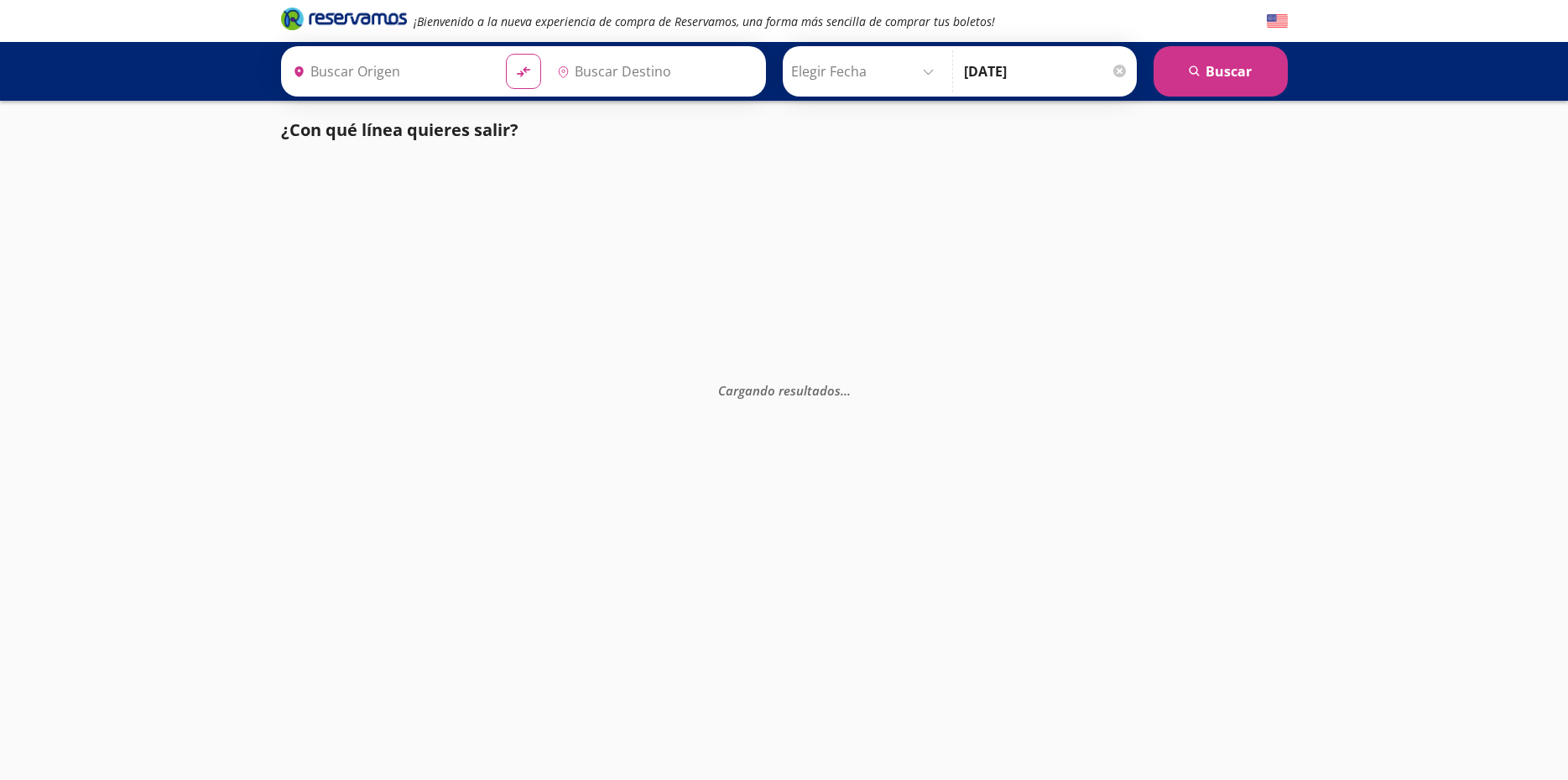
type input "[GEOGRAPHIC_DATA], [GEOGRAPHIC_DATA]"
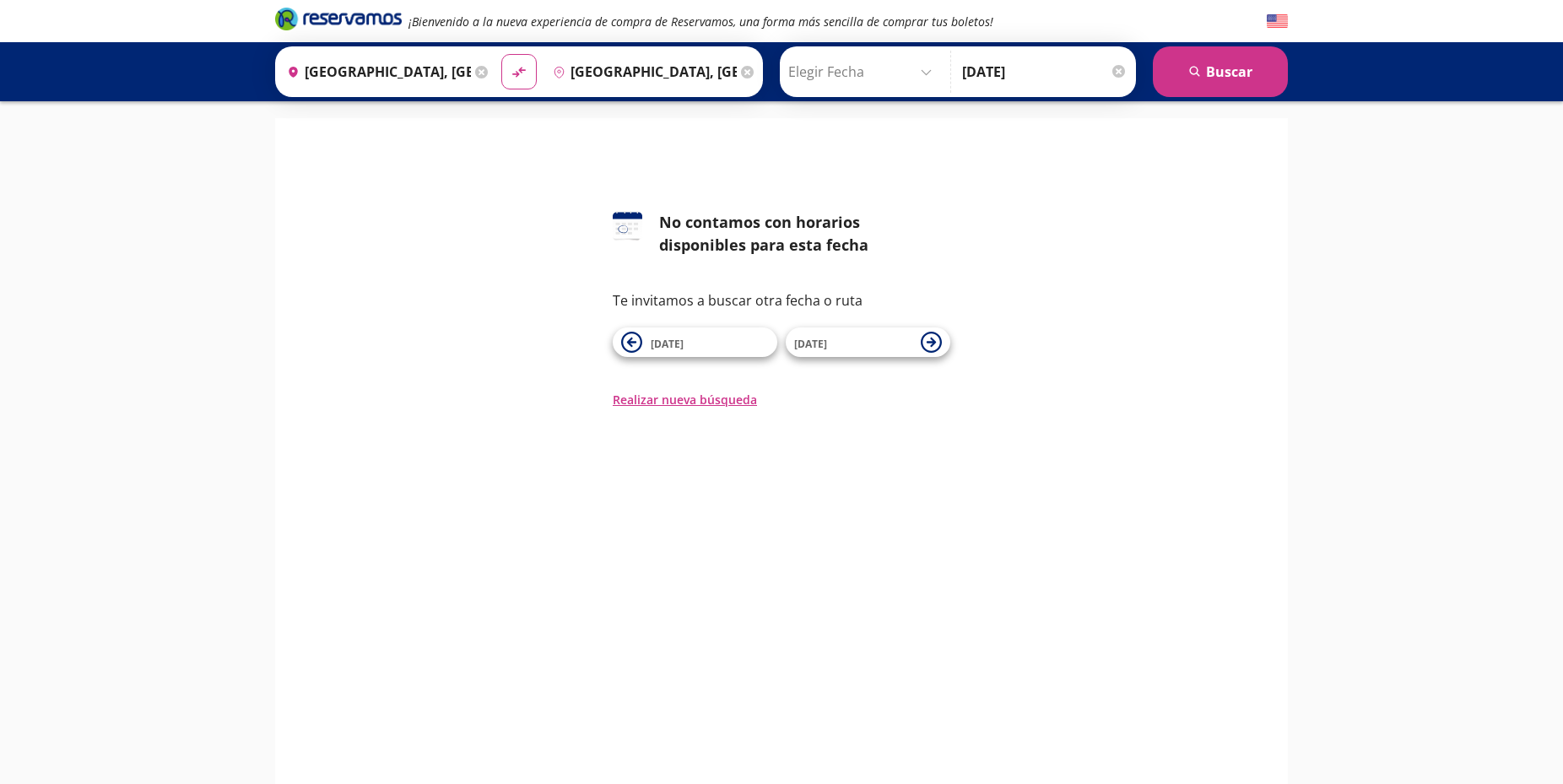
click at [724, 63] on div "Destino pin-outline Cholula, Puebla" at bounding box center [652, 72] width 214 height 44
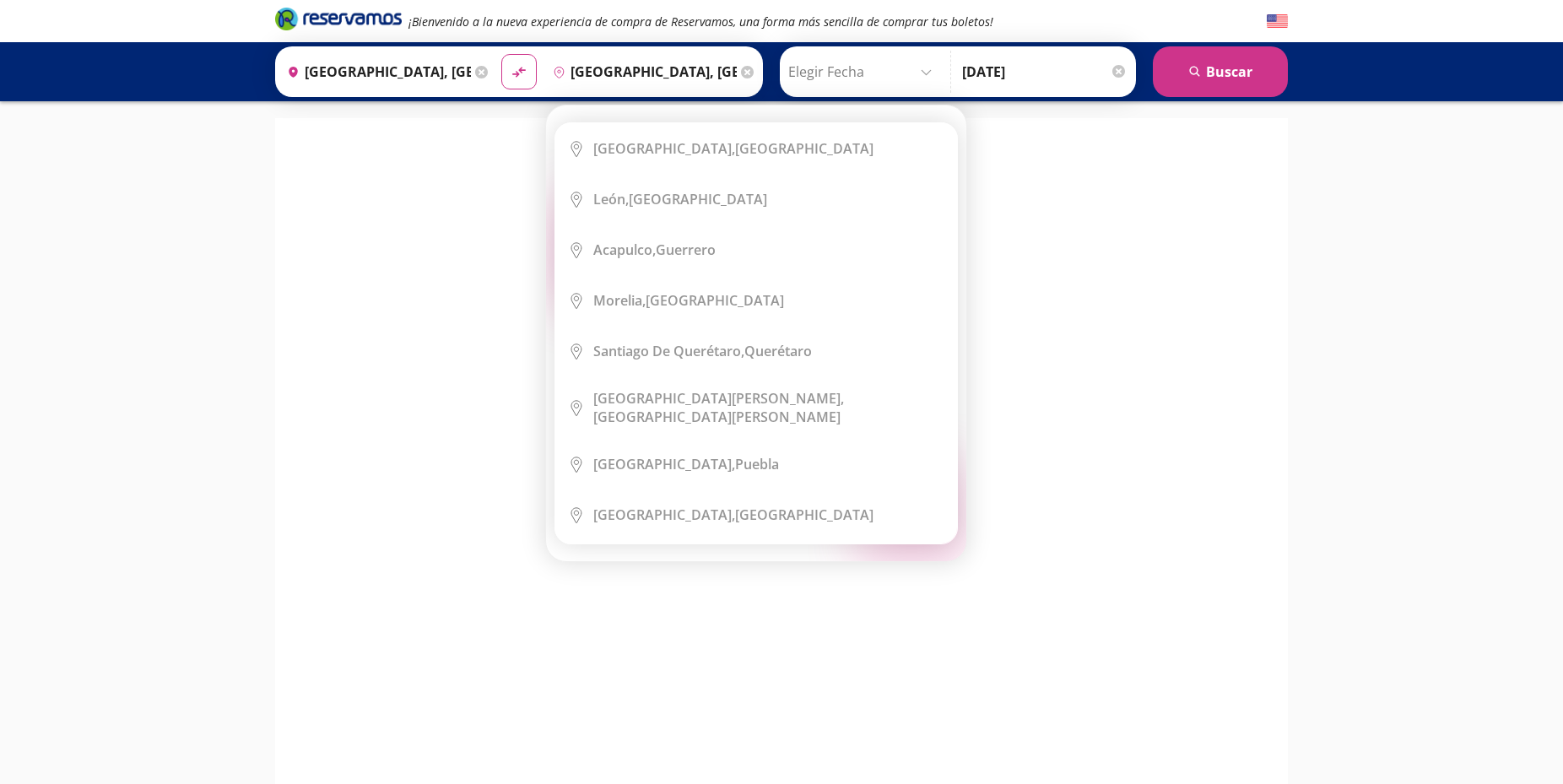
click at [727, 71] on div "Destino pin-outline Cholula, Puebla" at bounding box center [652, 72] width 214 height 44
drag, startPoint x: 675, startPoint y: 72, endPoint x: 527, endPoint y: 73, distance: 148.0
click at [546, 73] on input "[GEOGRAPHIC_DATA], [GEOGRAPHIC_DATA]" at bounding box center [641, 72] width 191 height 43
click at [833, 669] on div "126 No contamos con horarios disponibles para esta fecha Te invitamos a buscar …" at bounding box center [781, 484] width 1013 height 733
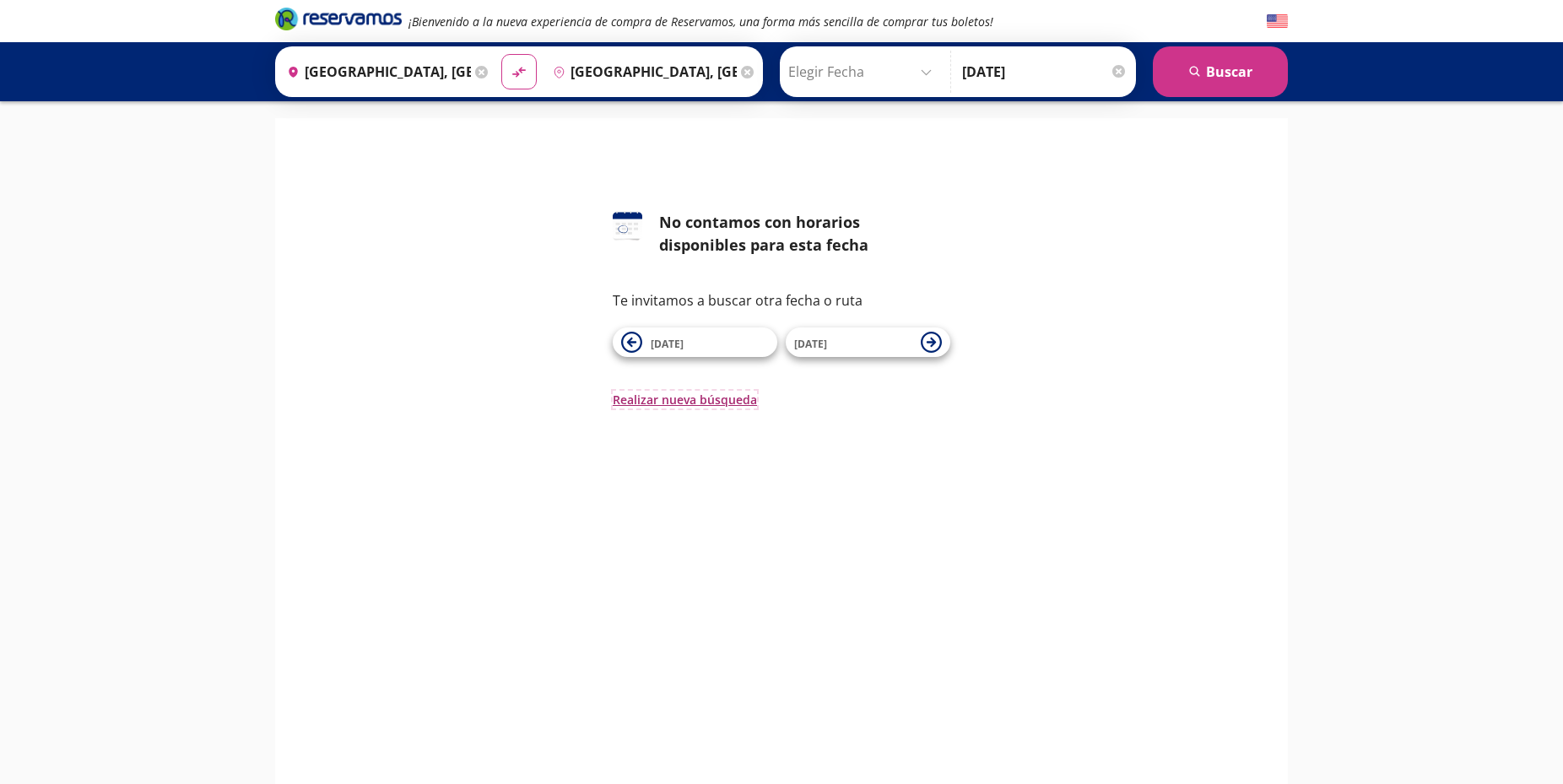
click at [672, 403] on button "Realizar nueva búsqueda" at bounding box center [684, 399] width 144 height 18
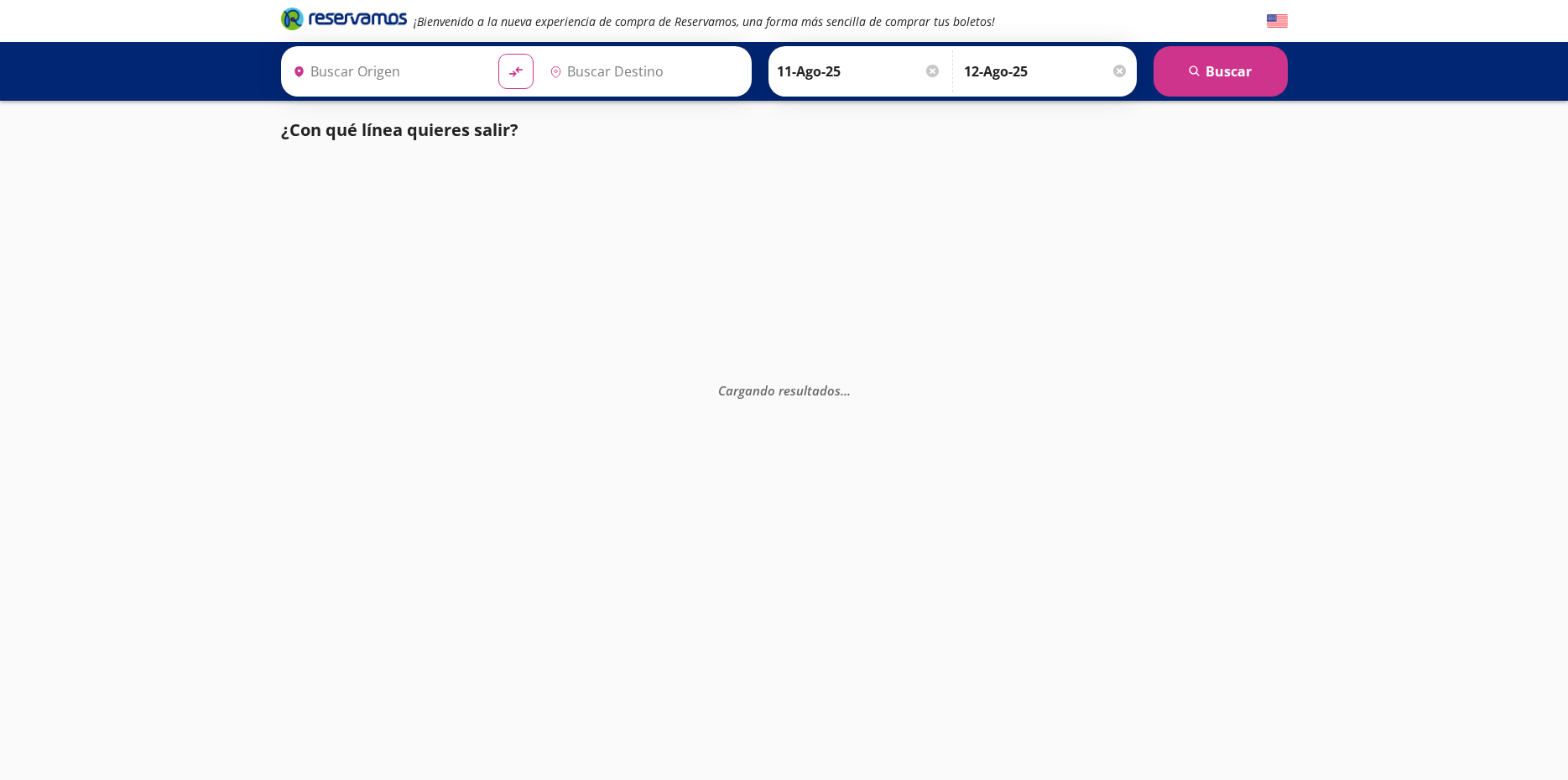
type input "[GEOGRAPHIC_DATA], [GEOGRAPHIC_DATA]"
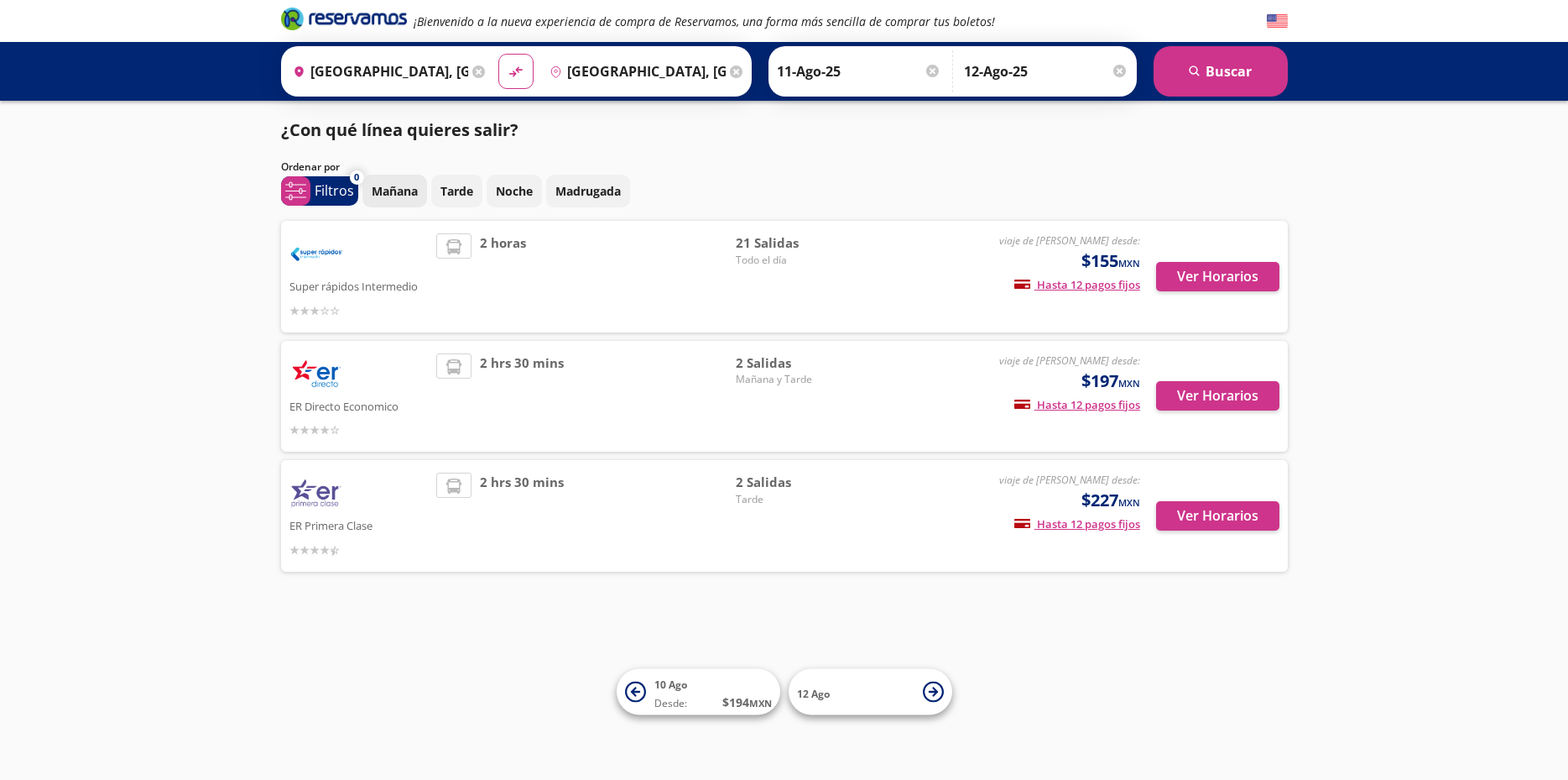
click at [389, 197] on p "Mañana" at bounding box center [395, 191] width 46 height 18
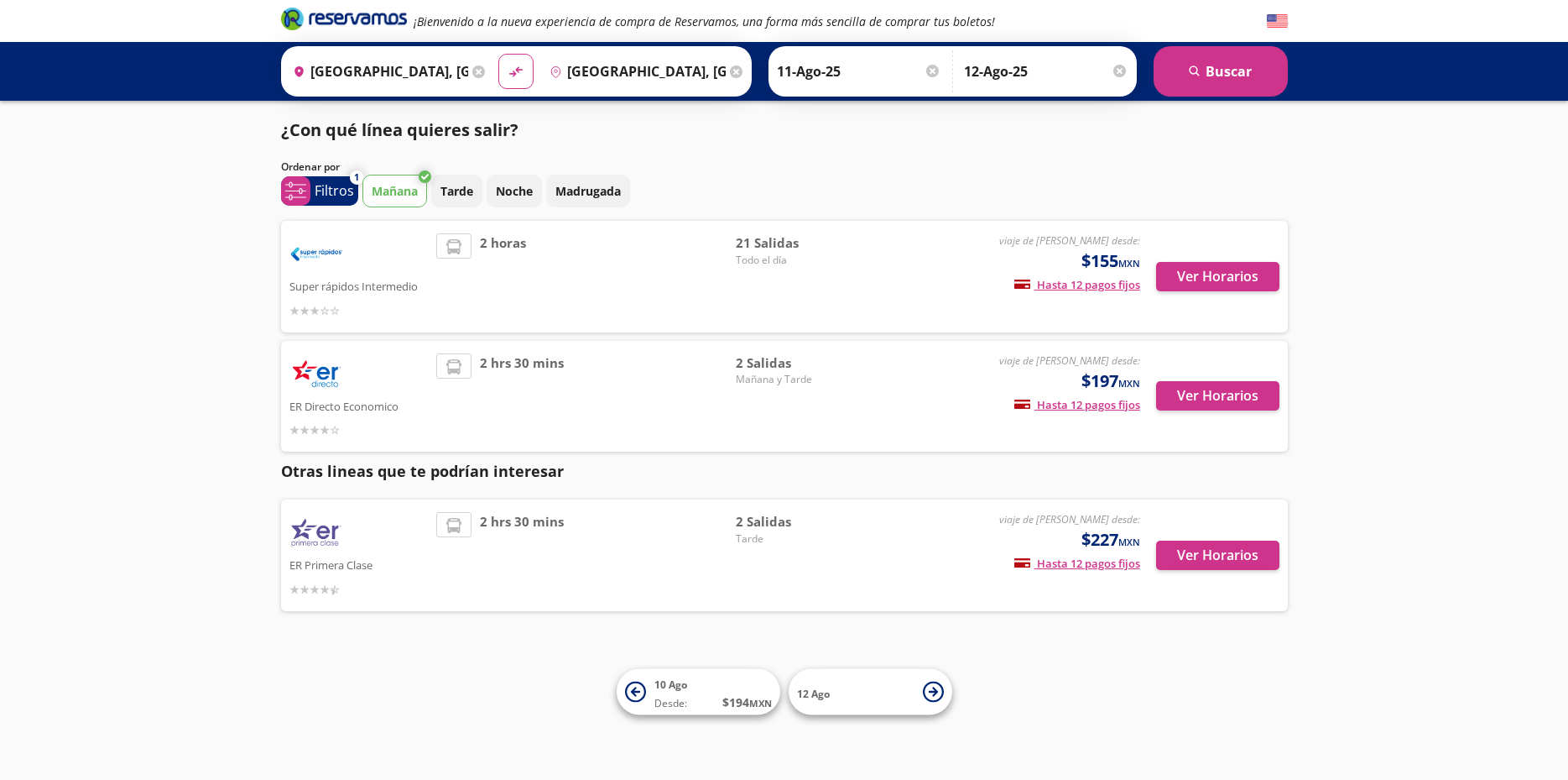
click at [320, 373] on img at bounding box center [317, 374] width 54 height 42
click at [1198, 395] on button "Ver Horarios" at bounding box center [1217, 396] width 124 height 30
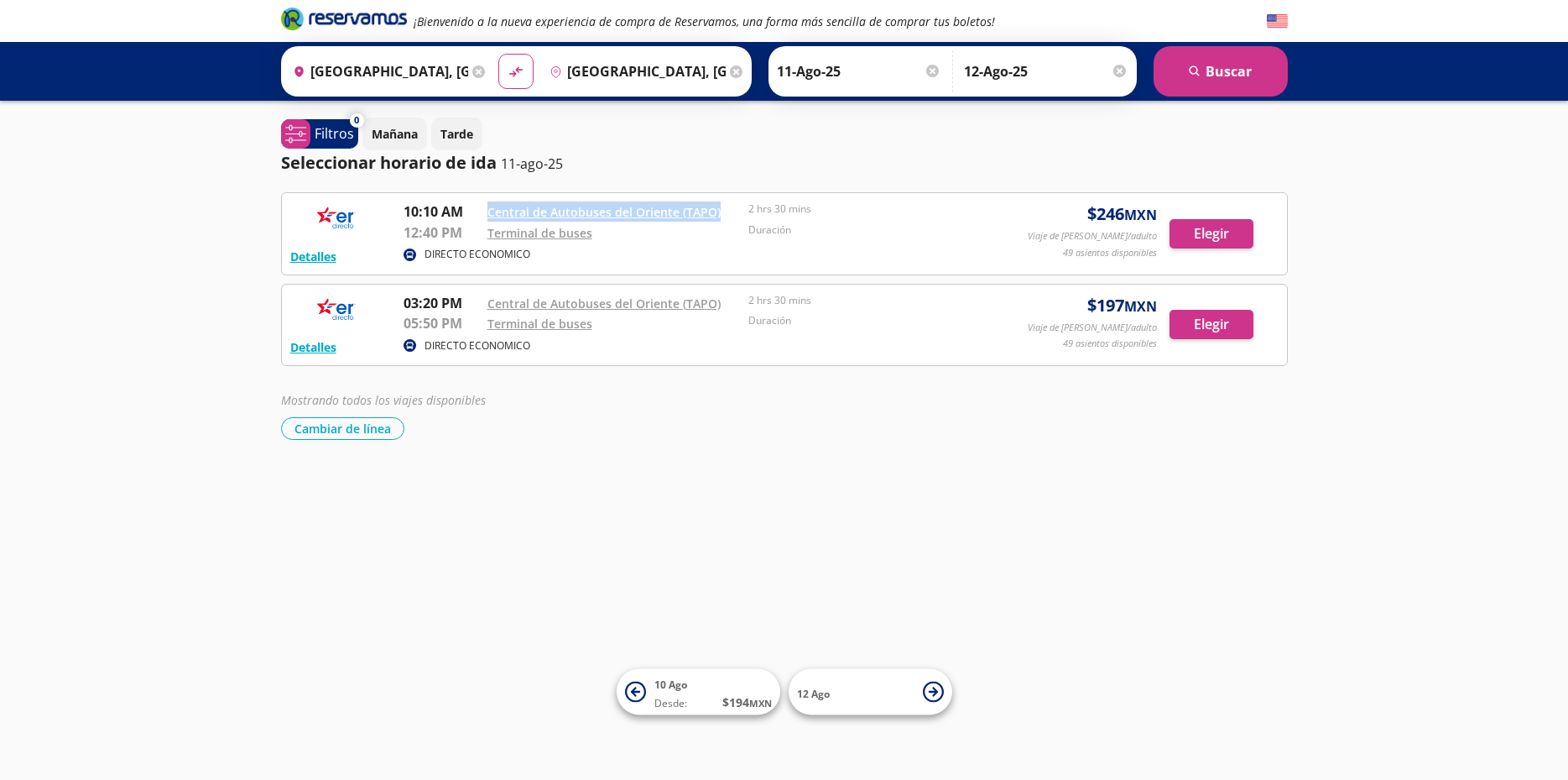
drag, startPoint x: 471, startPoint y: 213, endPoint x: 732, endPoint y: 215, distance: 261.0
click at [732, 215] on div "10:10 AM Central de Autobuses del Oriente ([GEOGRAPHIC_DATA]) 12:40 PM Terminal…" at bounding box center [703, 223] width 598 height 42
copy div "Central de Autobuses del Oriente (TAPO)"
drag, startPoint x: 606, startPoint y: 330, endPoint x: 480, endPoint y: 326, distance: 126.1
click at [480, 326] on div "03:20 PM Central de Autobuses del Oriente ([GEOGRAPHIC_DATA]) 05:50 PM Terminal…" at bounding box center [703, 314] width 598 height 42
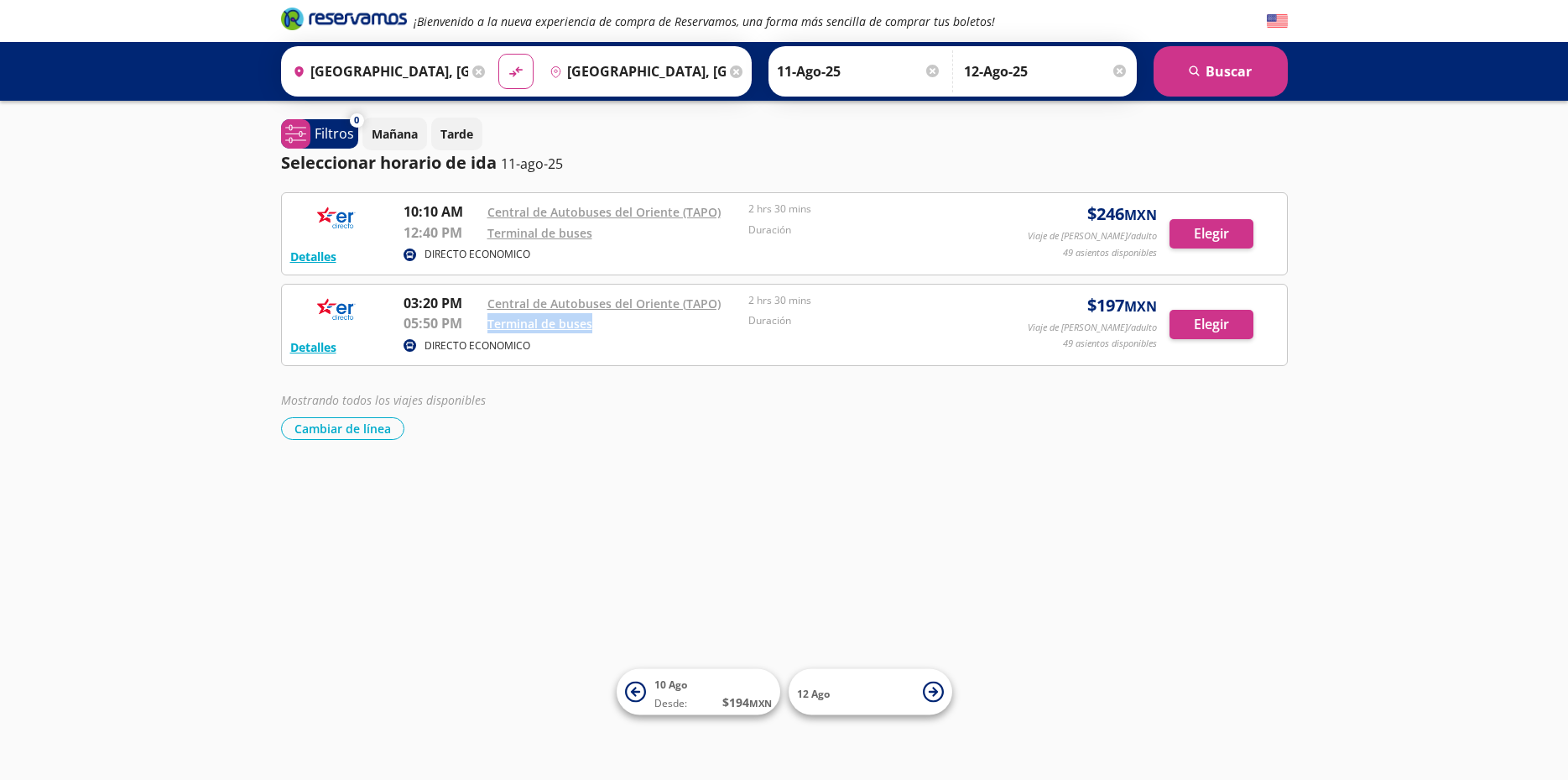
copy div "Terminal de buses"
click at [346, 230] on img at bounding box center [336, 219] width 92 height 34
